Goal: Find specific page/section: Find specific page/section

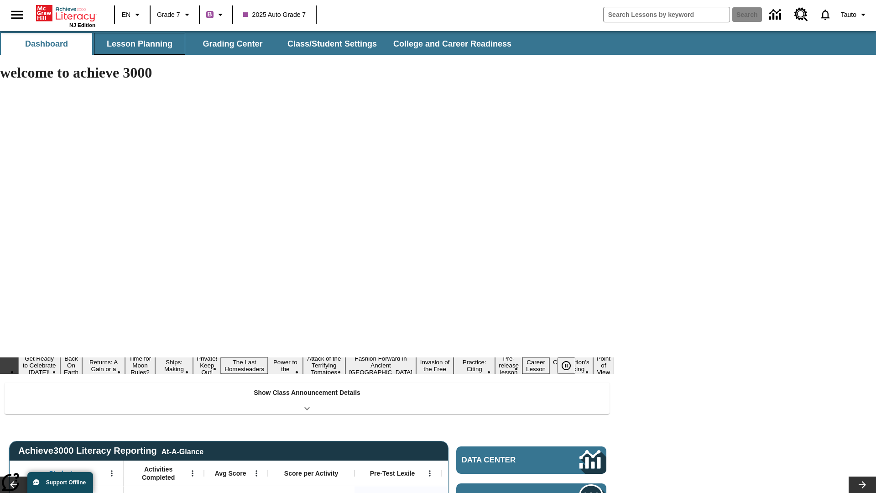
click at [140, 44] on button "Lesson Planning" at bounding box center [139, 44] width 91 height 22
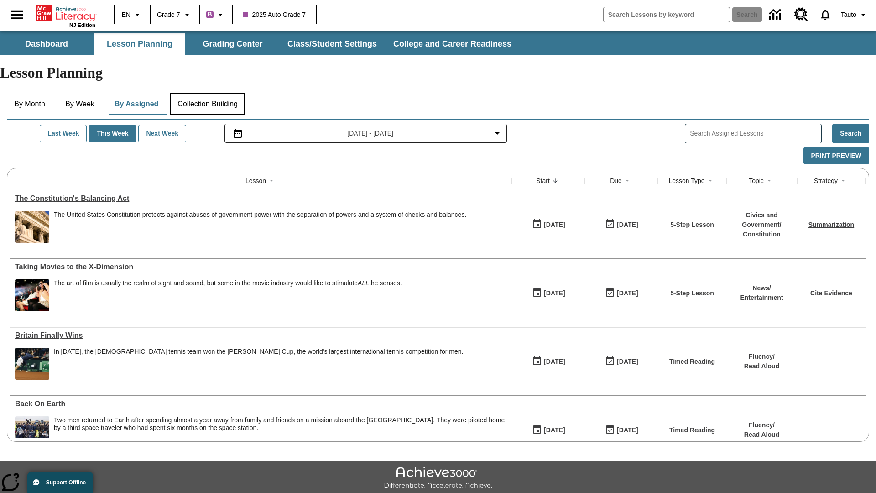
click at [211, 93] on button "Collection Building" at bounding box center [207, 104] width 75 height 22
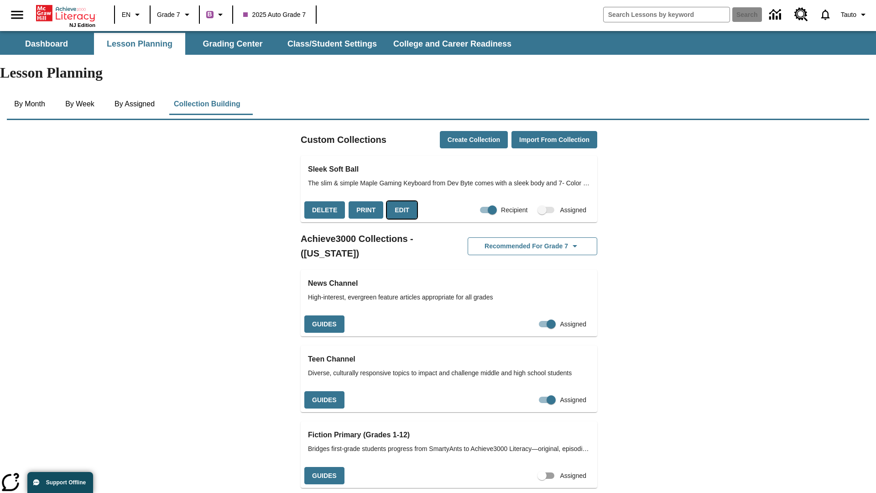
click at [399, 201] on button "Edit" at bounding box center [402, 210] width 30 height 18
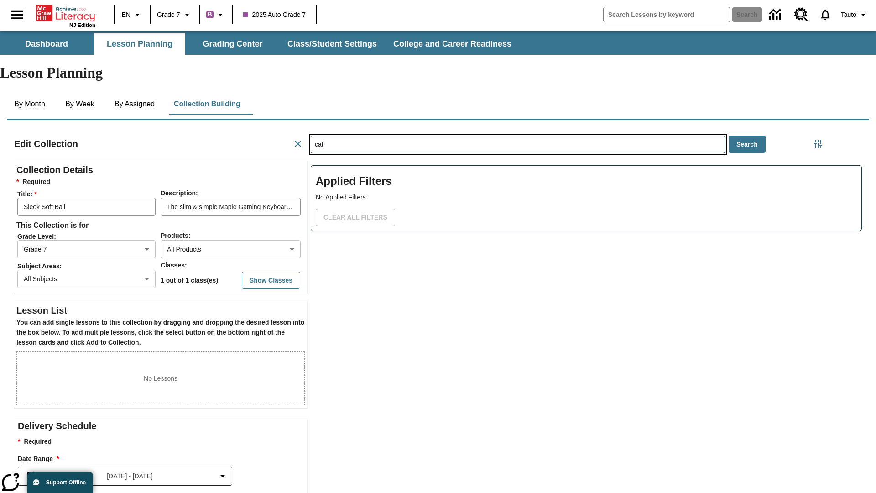
type input "cat"
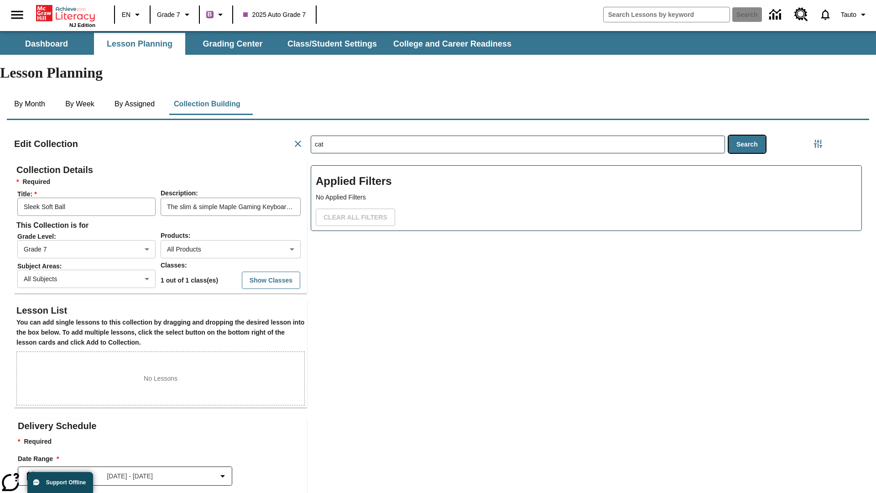
click at [747, 136] on button "Search" at bounding box center [747, 145] width 37 height 18
